Goal: Transaction & Acquisition: Purchase product/service

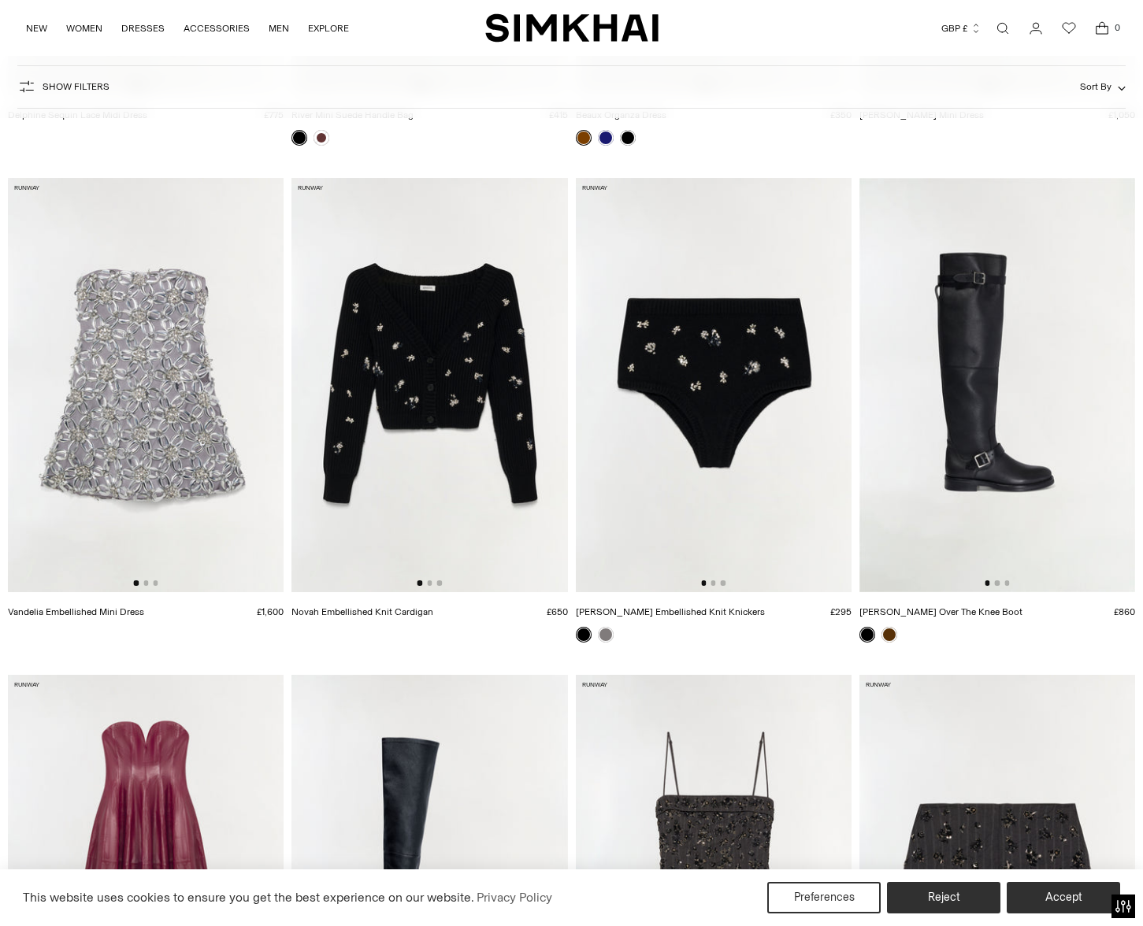
scroll to position [1078, 0]
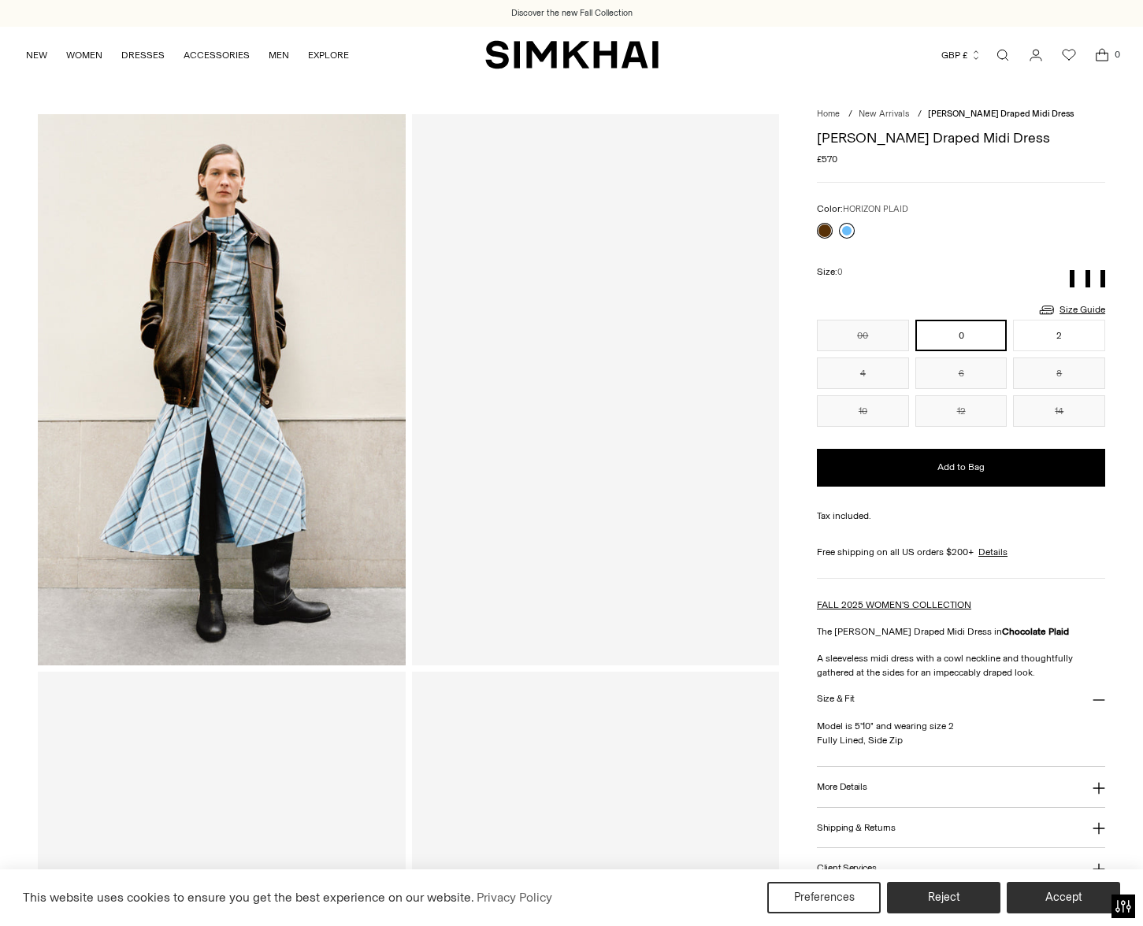
click at [847, 231] on link at bounding box center [847, 231] width 16 height 16
